Goal: Transaction & Acquisition: Book appointment/travel/reservation

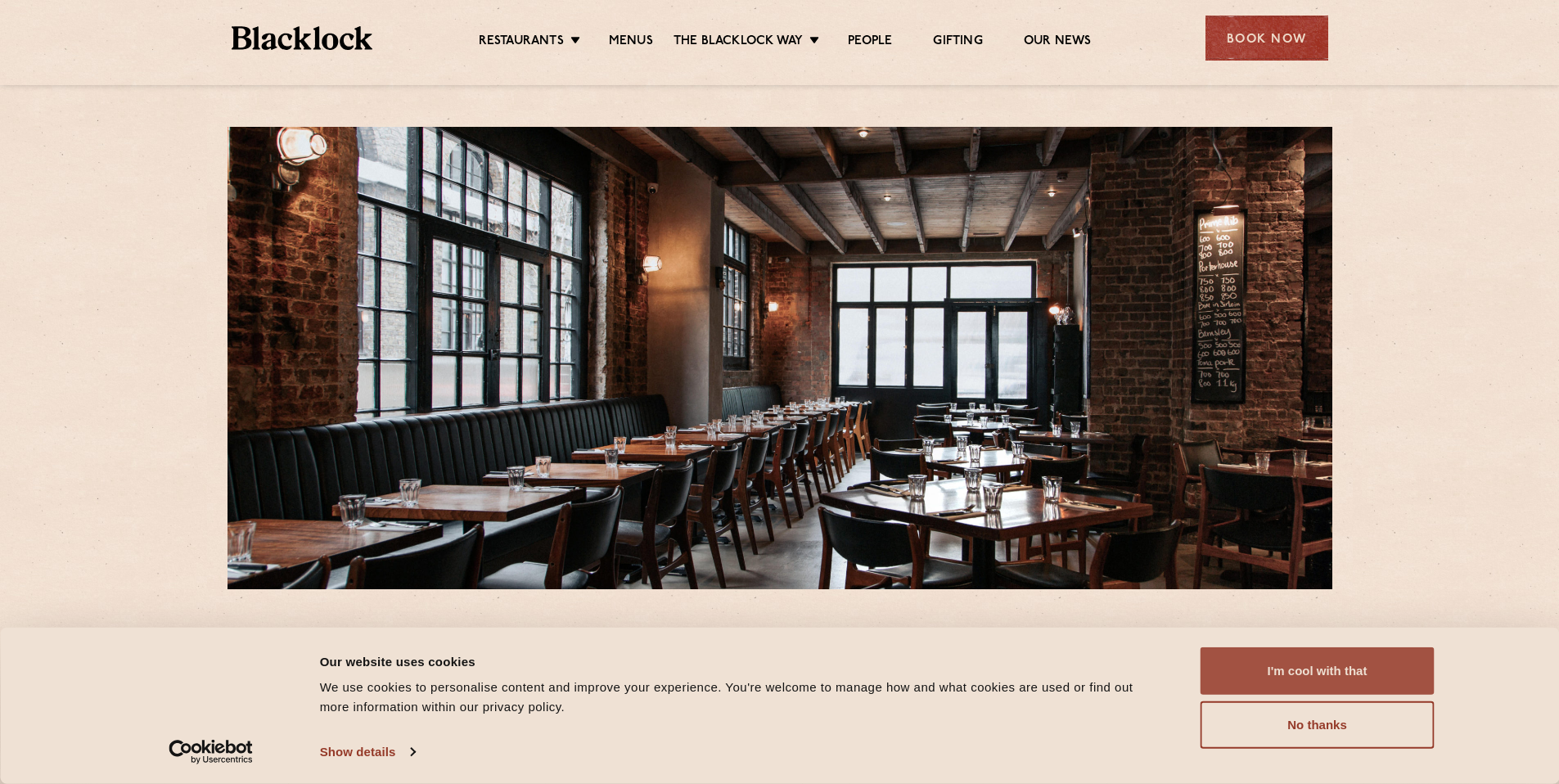
click at [1270, 681] on button "I'm cool with that" at bounding box center [1318, 671] width 234 height 48
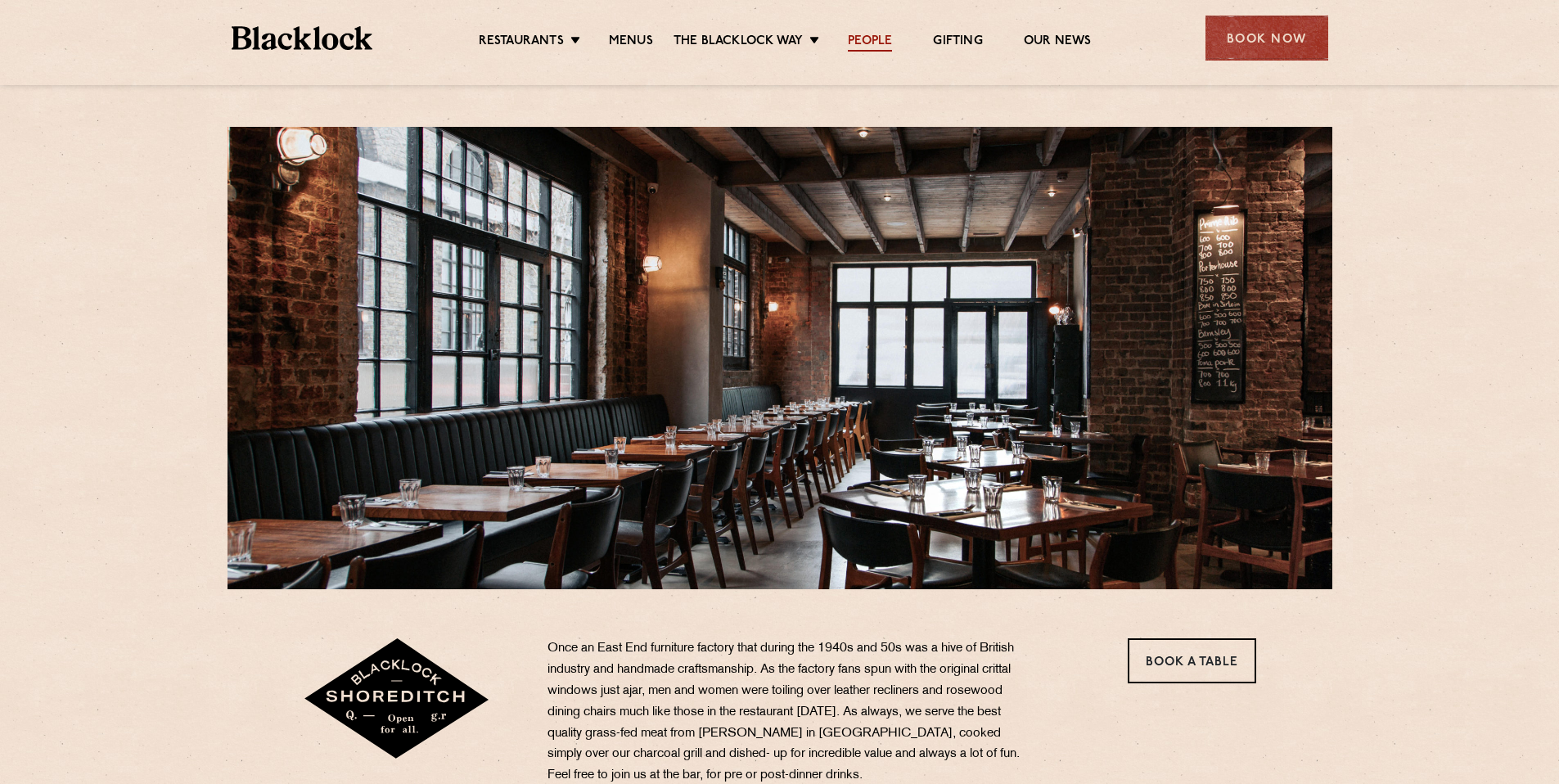
click at [868, 44] on link "People" at bounding box center [869, 42] width 44 height 18
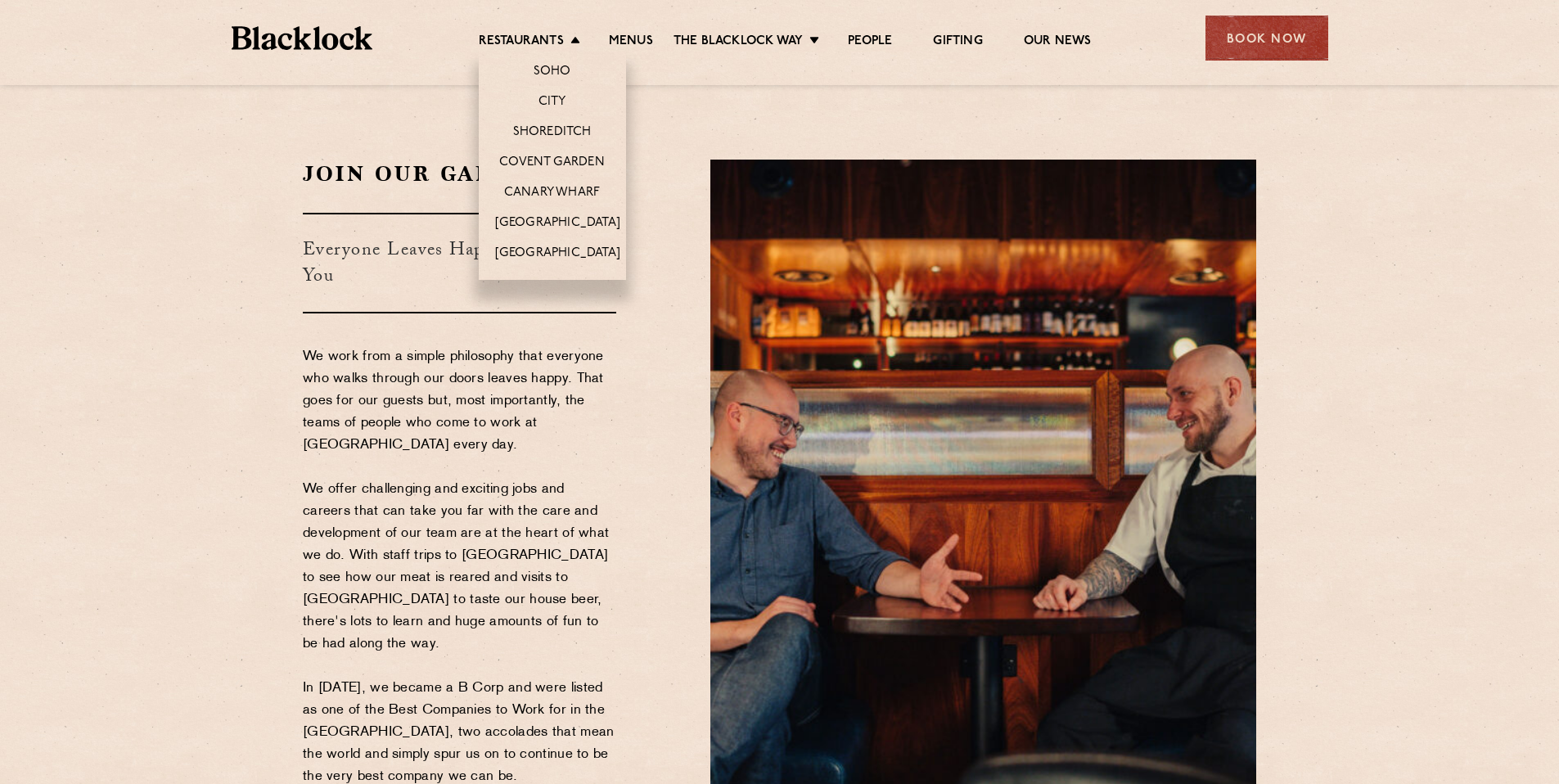
click at [566, 43] on li "Restaurants Soho City Shoreditch Covent Garden Canary Wharf Manchester Birmingh…" at bounding box center [533, 42] width 110 height 18
click at [552, 121] on li "Shoreditch" at bounding box center [551, 131] width 147 height 30
click at [552, 126] on link "Shoreditch" at bounding box center [552, 133] width 79 height 18
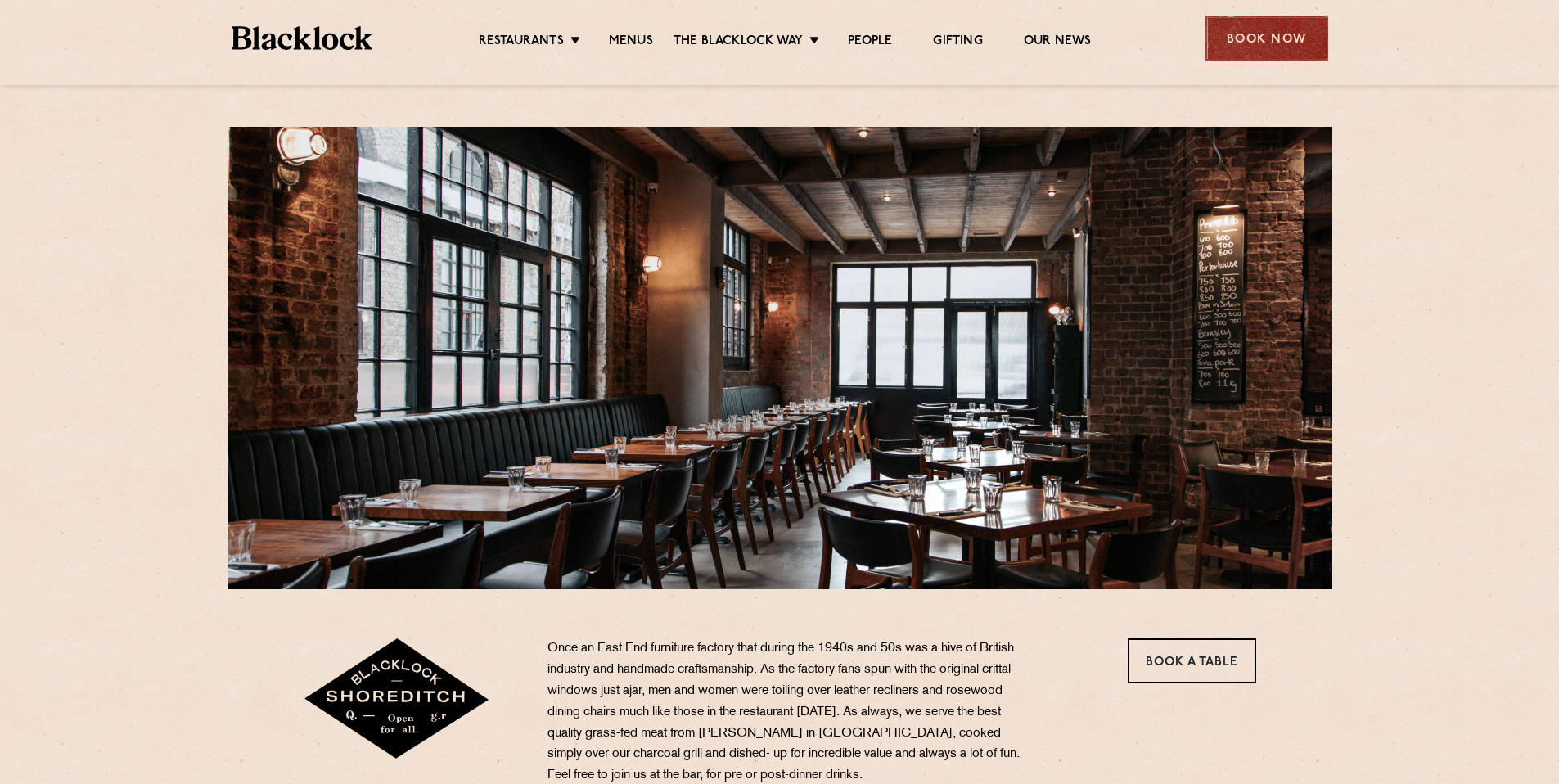
click at [1237, 29] on div "Book Now" at bounding box center [1268, 38] width 123 height 45
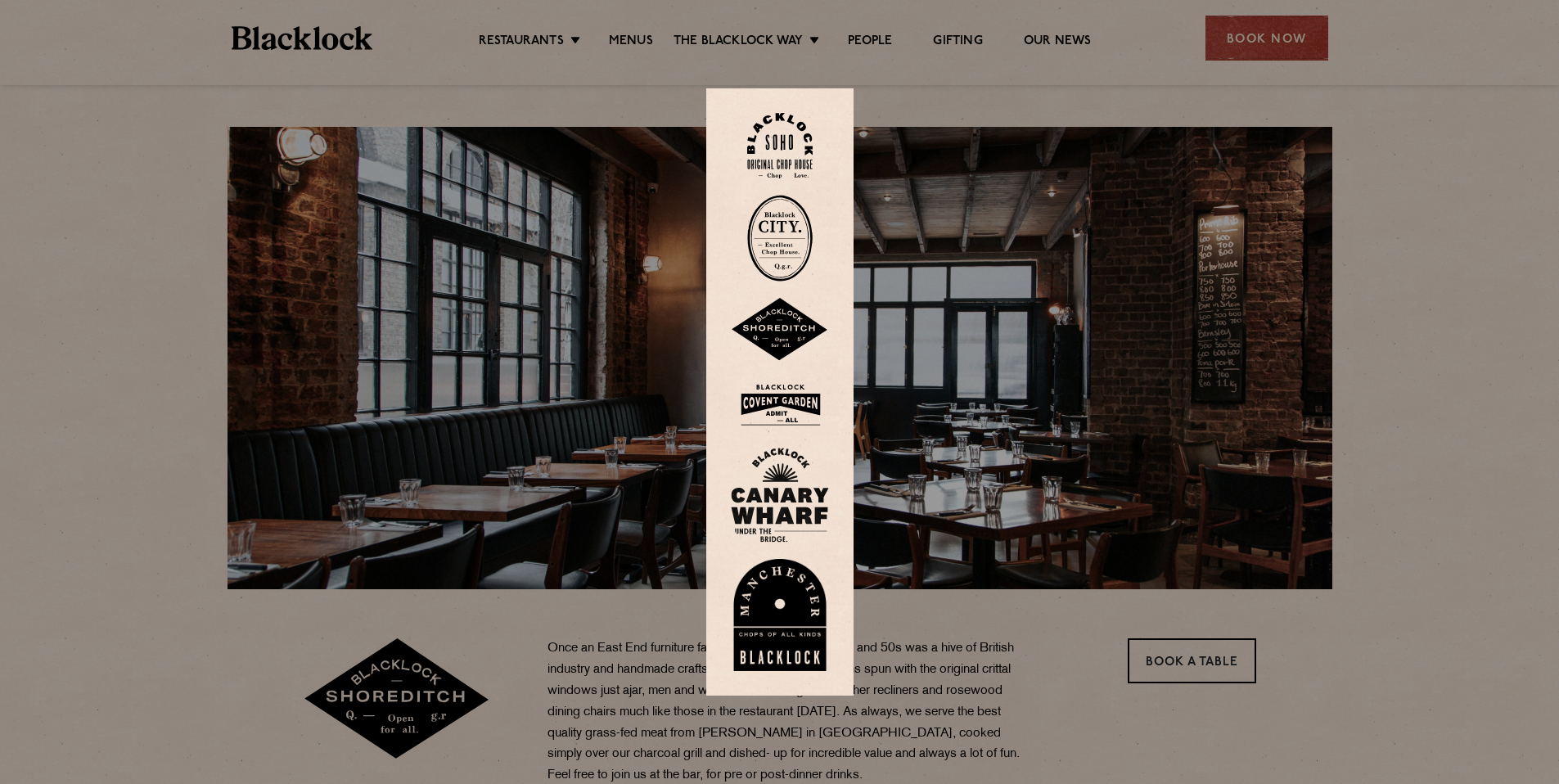
click at [769, 152] on img at bounding box center [780, 146] width 65 height 66
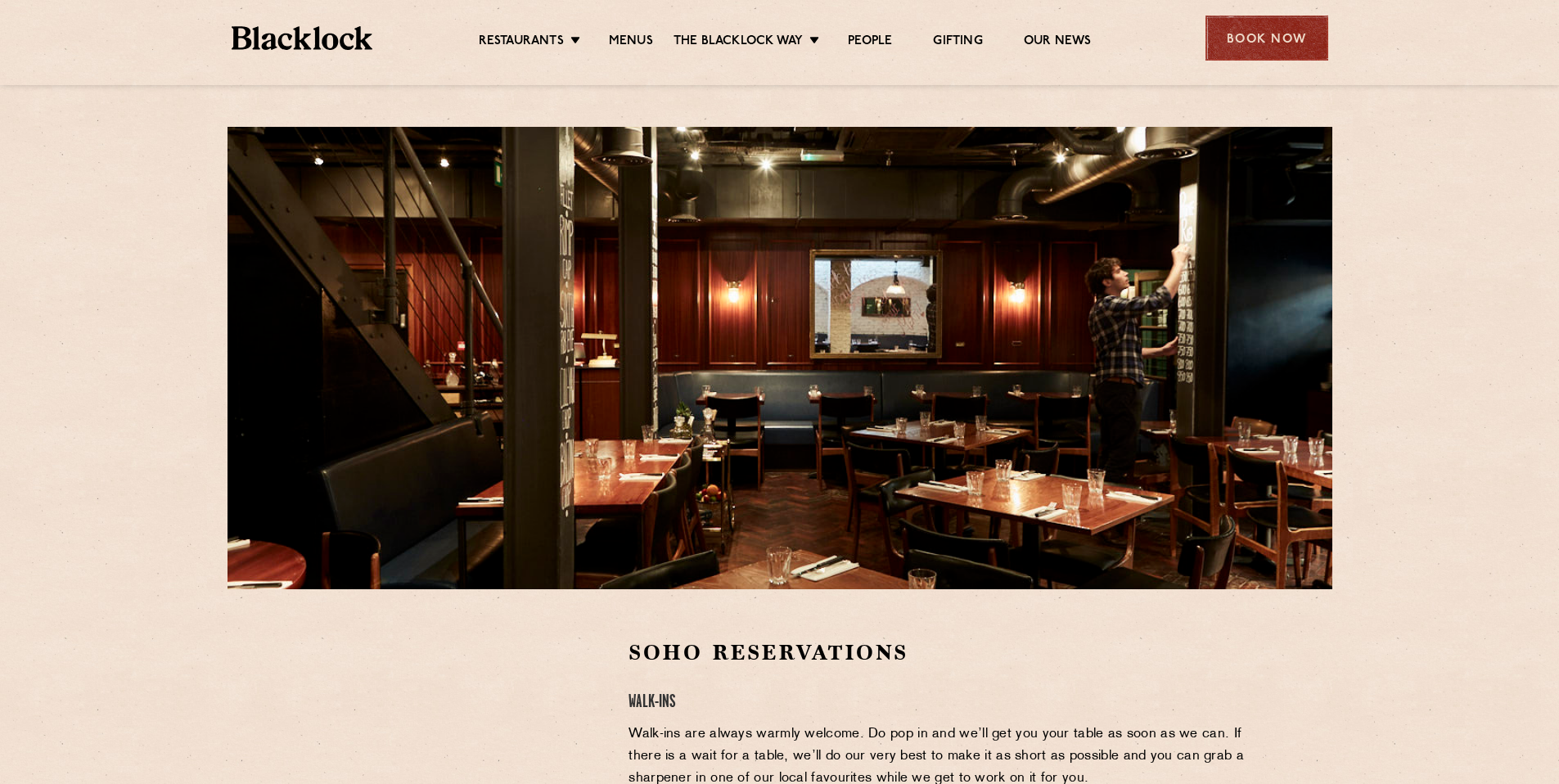
click at [1243, 40] on div "Book Now" at bounding box center [1268, 38] width 123 height 45
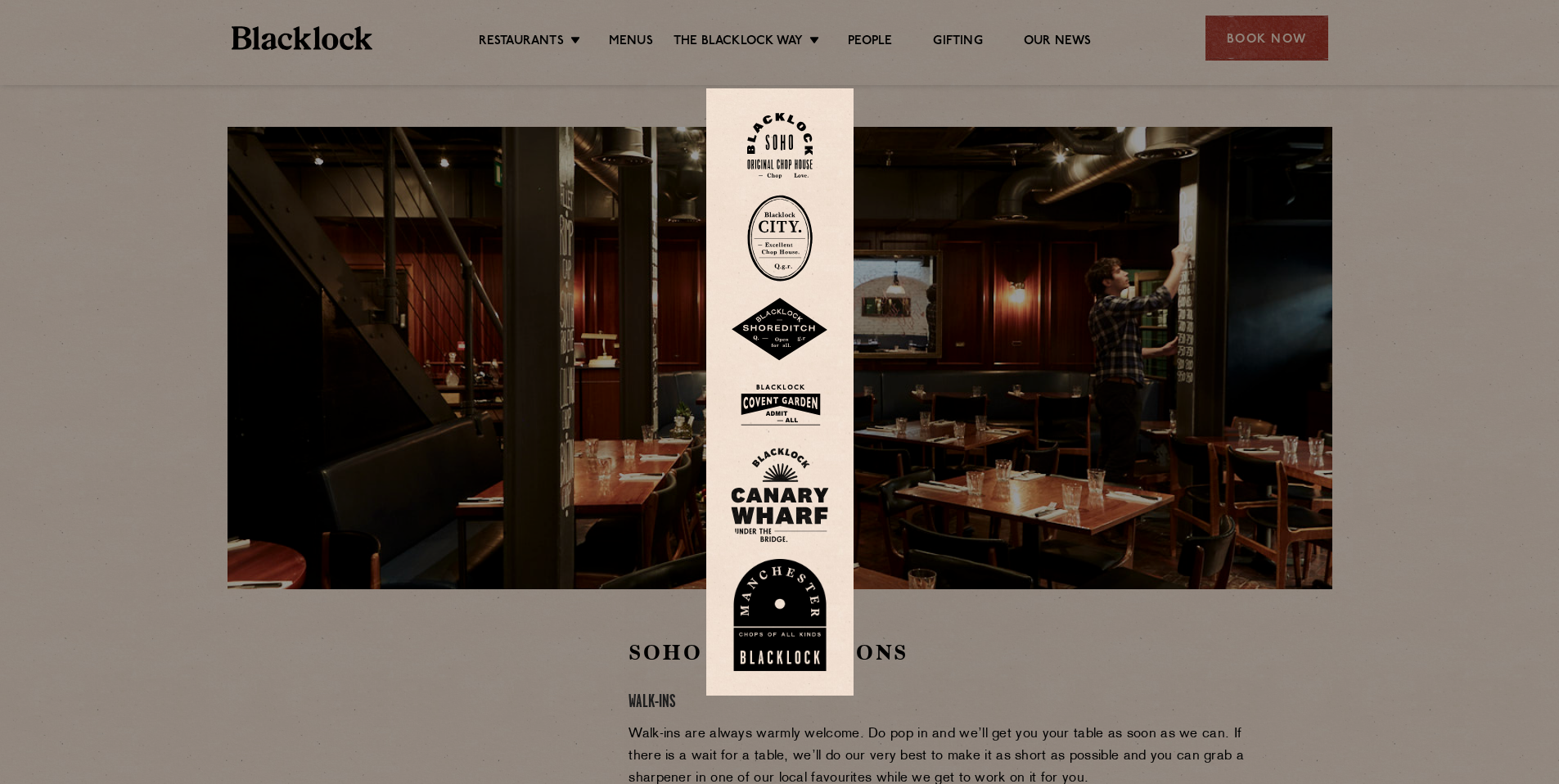
click at [798, 313] on img at bounding box center [780, 330] width 98 height 64
